Goal: Task Accomplishment & Management: Manage account settings

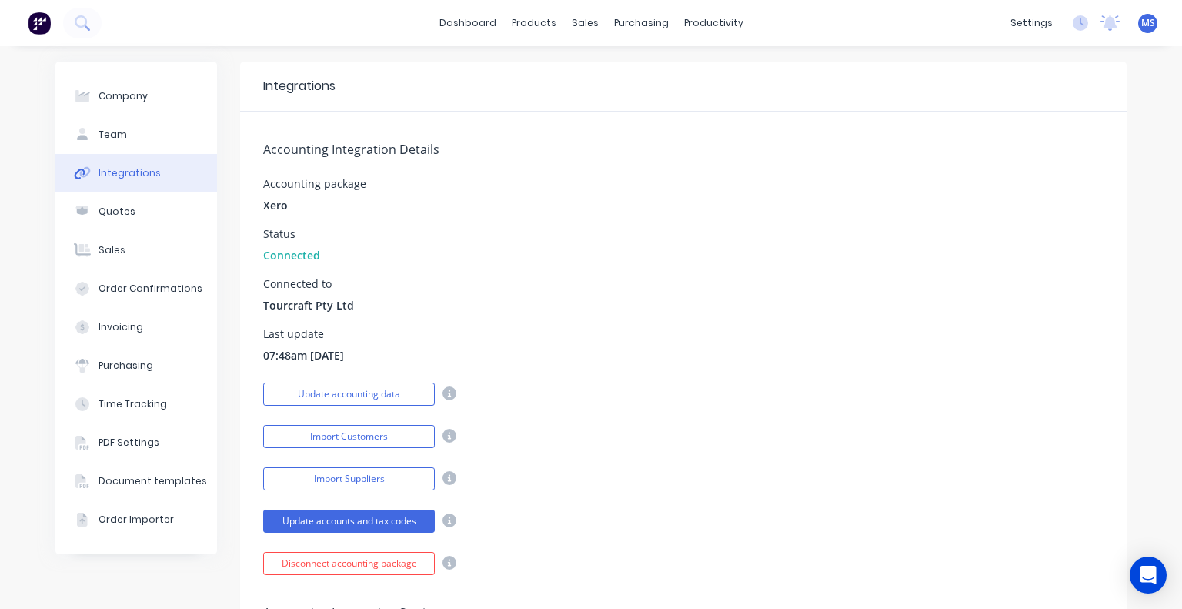
click at [1147, 22] on div "settings No new notifications [PERSON_NAME] all as read You have no notificatio…" at bounding box center [1092, 23] width 179 height 23
click at [1141, 25] on span "MS" at bounding box center [1148, 23] width 14 height 14
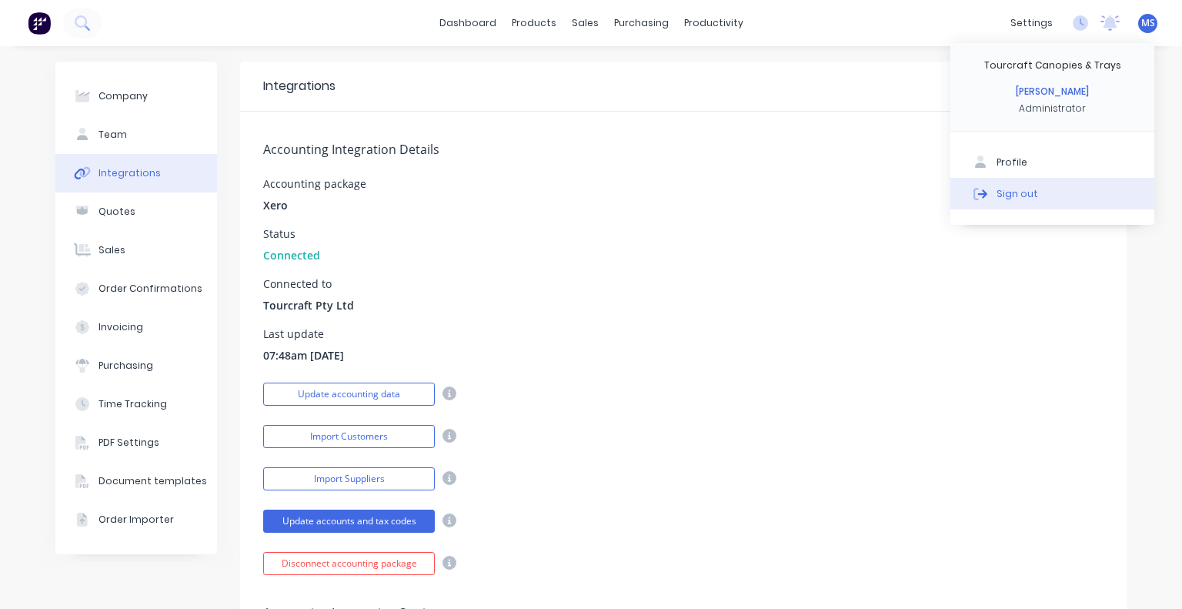
click at [997, 196] on div "Sign out" at bounding box center [1018, 193] width 42 height 14
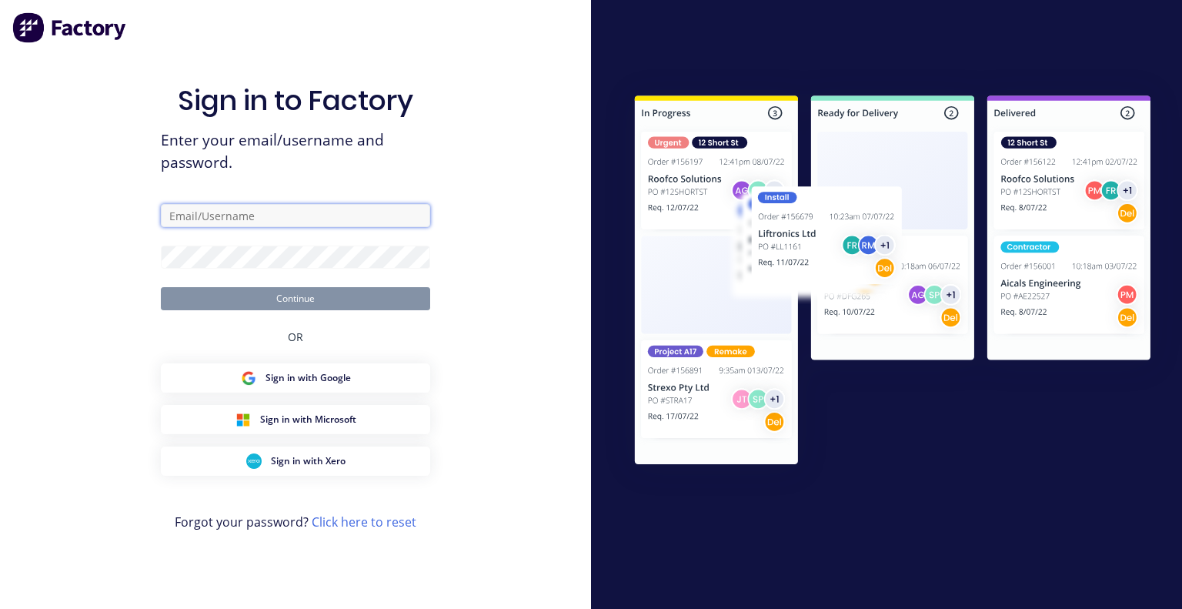
click at [332, 220] on input "text" at bounding box center [295, 215] width 269 height 23
drag, startPoint x: 305, startPoint y: 224, endPoint x: 95, endPoint y: 209, distance: 210.7
click at [95, 209] on div "Sign in to Factory Enter your email/username and password. [EMAIL_ADDRESS][DOMA…" at bounding box center [295, 304] width 591 height 609
type input "[EMAIL_ADDRESS][DOMAIN_NAME]"
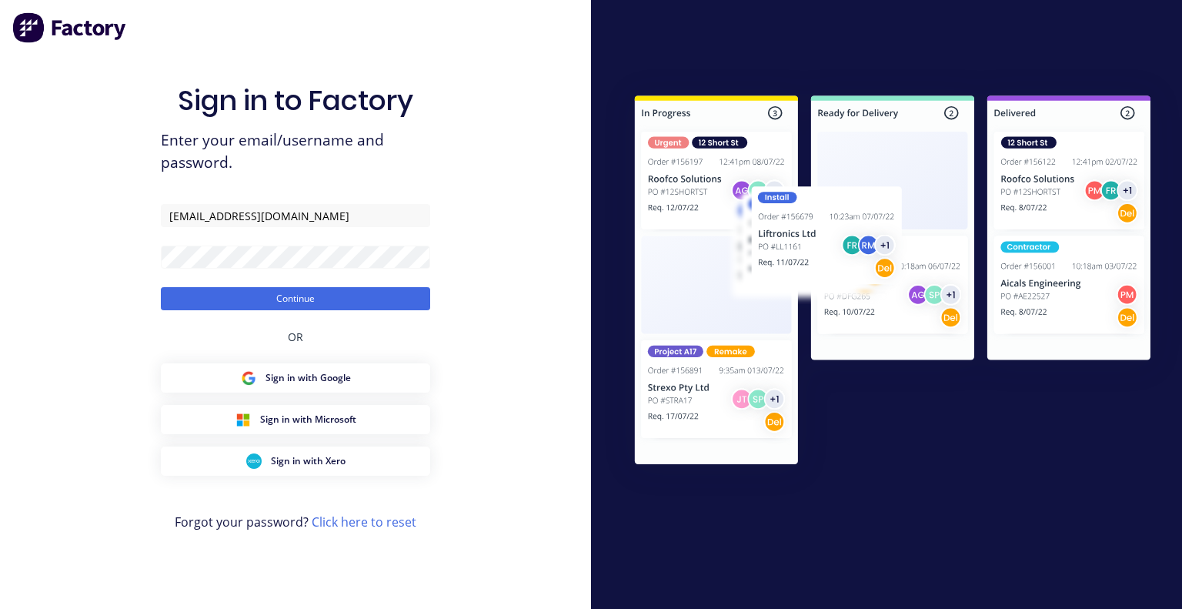
click at [470, 244] on div "Sign in to Factory Enter your email/username and password. [EMAIL_ADDRESS][DOMA…" at bounding box center [295, 304] width 591 height 609
click at [77, 264] on div "Sign in to Factory Enter your email/username and password. [EMAIL_ADDRESS][DOMA…" at bounding box center [295, 304] width 591 height 609
click at [244, 303] on button "Continue" at bounding box center [295, 298] width 269 height 23
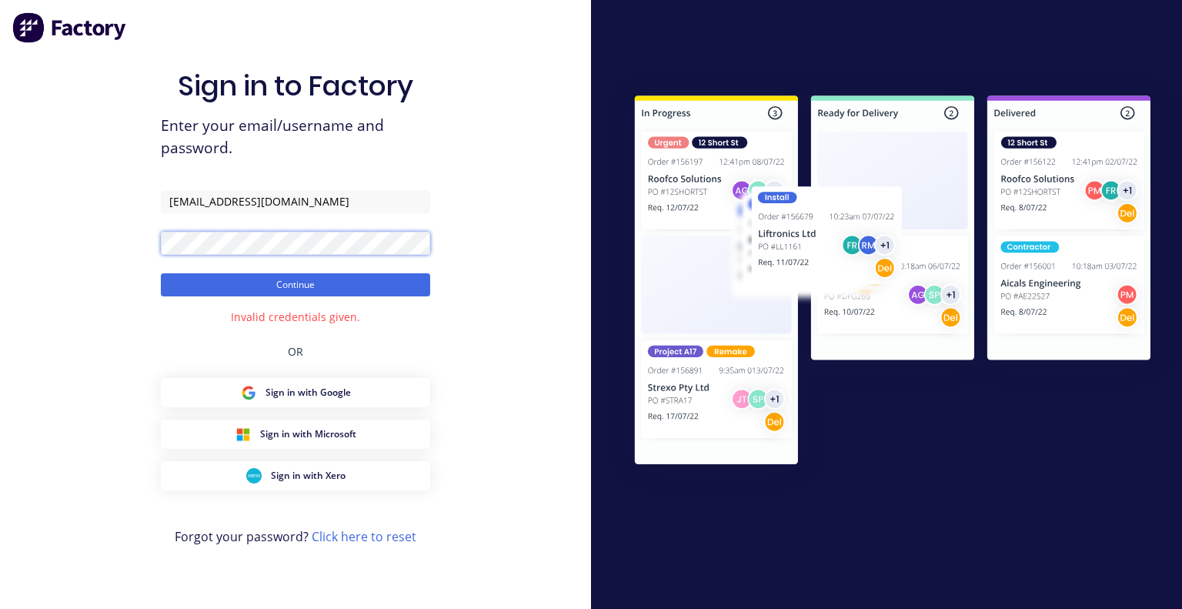
click at [52, 229] on div "Sign in to Factory Enter your email/username and password. [EMAIL_ADDRESS][DOMA…" at bounding box center [295, 304] width 591 height 609
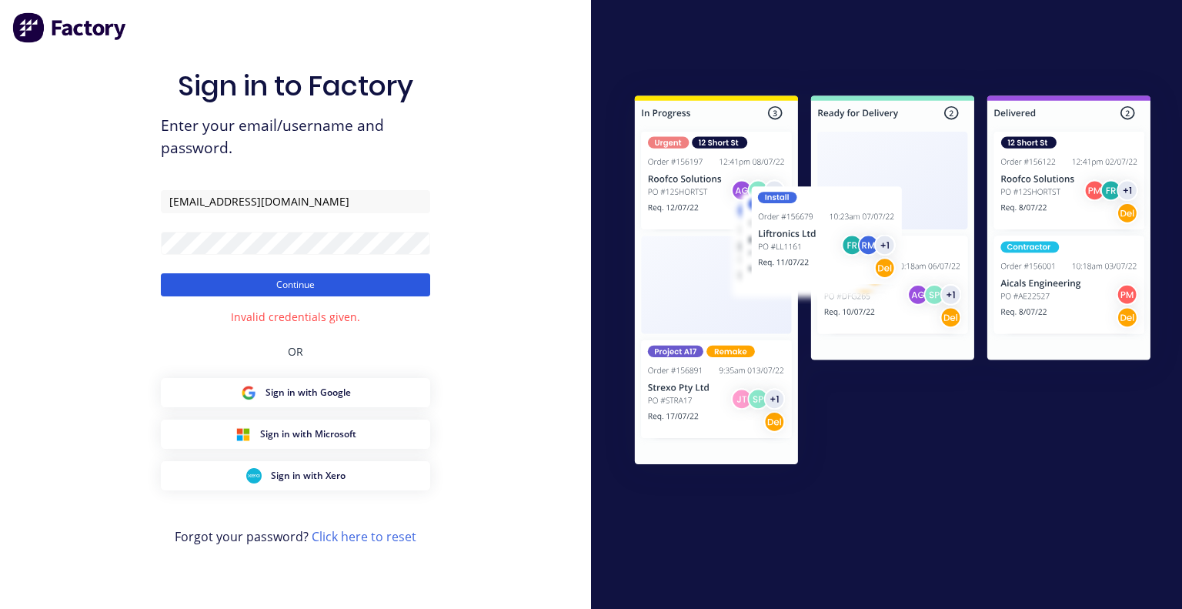
click at [261, 278] on button "Continue" at bounding box center [295, 284] width 269 height 23
